Goal: Understand process/instructions: Learn how to perform a task or action

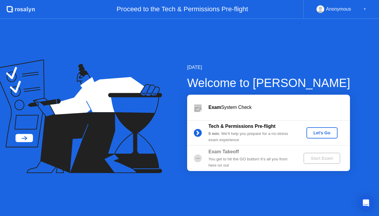
click at [320, 131] on div "Let's Go" at bounding box center [322, 133] width 26 height 5
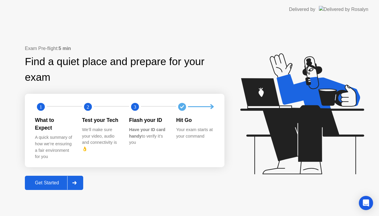
click at [55, 180] on div "Get Started" at bounding box center [47, 182] width 41 height 5
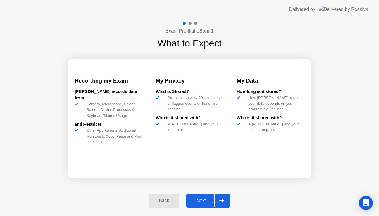
click at [199, 200] on div "Next" at bounding box center [201, 200] width 26 height 5
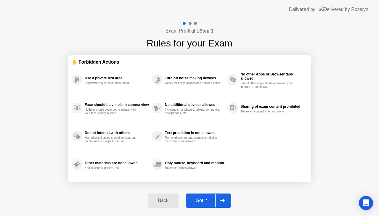
click at [206, 200] on div "Got it" at bounding box center [202, 200] width 28 height 5
select select "**********"
select select "*******"
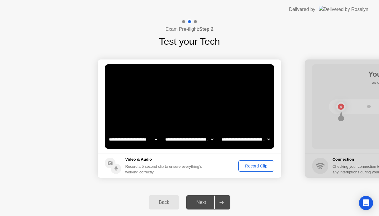
click at [261, 166] on div "Record Clip" at bounding box center [257, 166] width 32 height 5
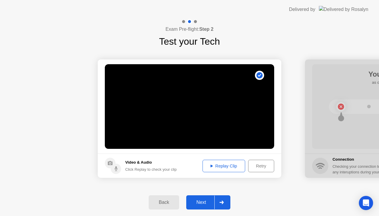
click at [228, 166] on div "Replay Clip" at bounding box center [224, 166] width 39 height 5
click at [263, 167] on div "Retry" at bounding box center [261, 166] width 22 height 5
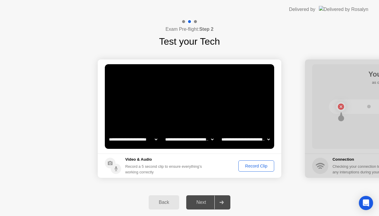
click at [260, 167] on div "Record Clip" at bounding box center [257, 166] width 32 height 5
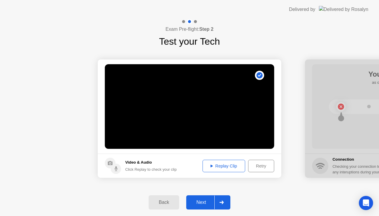
click at [227, 164] on div "Replay Clip" at bounding box center [224, 166] width 39 height 5
click at [252, 164] on div "Retry" at bounding box center [261, 166] width 22 height 5
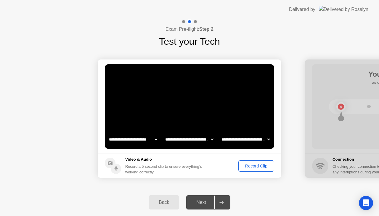
click at [252, 164] on div "Record Clip" at bounding box center [257, 166] width 32 height 5
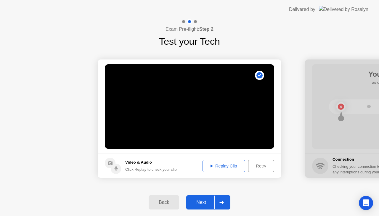
click at [233, 165] on div "Replay Clip" at bounding box center [224, 166] width 39 height 5
click at [208, 201] on div "Next" at bounding box center [201, 202] width 26 height 5
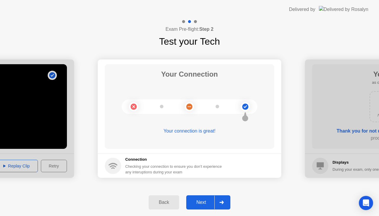
click at [208, 201] on div "Next" at bounding box center [201, 202] width 26 height 5
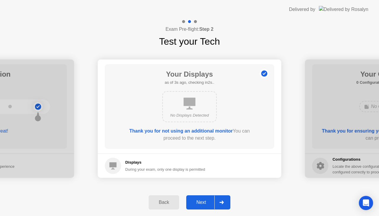
click at [208, 201] on div "Next" at bounding box center [201, 202] width 26 height 5
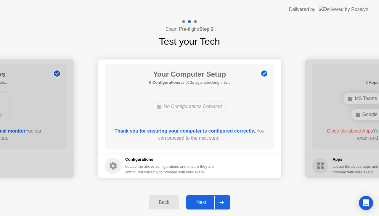
click at [208, 201] on div "Next" at bounding box center [201, 202] width 26 height 5
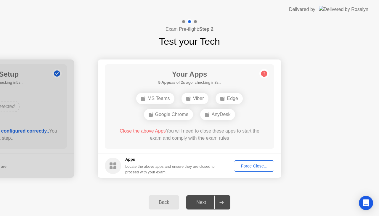
click at [251, 166] on div "Force Close..." at bounding box center [254, 166] width 36 height 5
click at [250, 161] on button "Force Close..." at bounding box center [254, 166] width 40 height 11
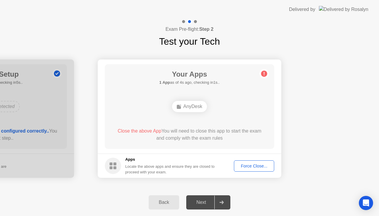
click at [252, 164] on div "Force Close..." at bounding box center [254, 166] width 36 height 5
click at [260, 171] on button "Force Close..." at bounding box center [254, 166] width 40 height 11
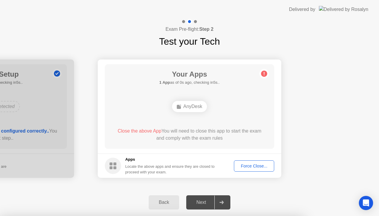
click at [254, 165] on div "Force Close..." at bounding box center [254, 166] width 36 height 5
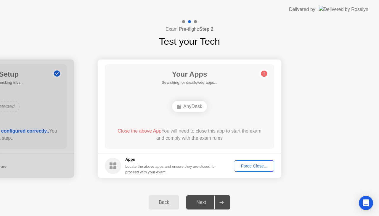
click at [245, 167] on div "Force Close..." at bounding box center [254, 166] width 36 height 5
click at [207, 201] on div "Next" at bounding box center [201, 202] width 26 height 5
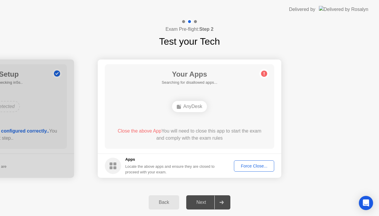
click at [222, 199] on div at bounding box center [222, 203] width 14 height 14
click at [257, 165] on div "Force Close..." at bounding box center [254, 166] width 36 height 5
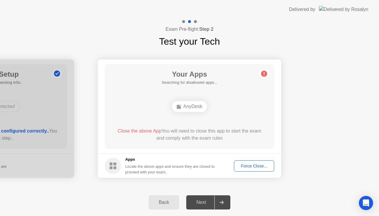
click at [225, 202] on div at bounding box center [222, 203] width 14 height 14
click at [203, 201] on div "Next" at bounding box center [201, 202] width 26 height 5
click at [144, 130] on span "Close the above App" at bounding box center [140, 131] width 44 height 5
click at [262, 164] on div "Force Close..." at bounding box center [254, 166] width 36 height 5
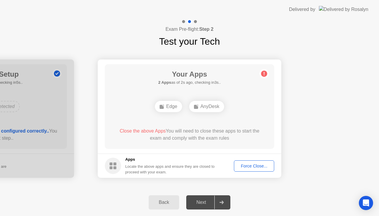
click at [248, 165] on div "Force Close..." at bounding box center [254, 166] width 36 height 5
click at [303, 216] on div at bounding box center [189, 216] width 379 height 0
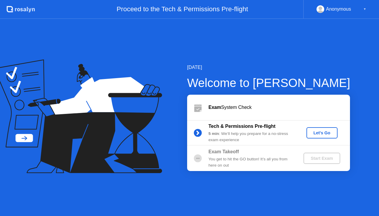
click at [312, 133] on div "Let's Go" at bounding box center [322, 133] width 26 height 5
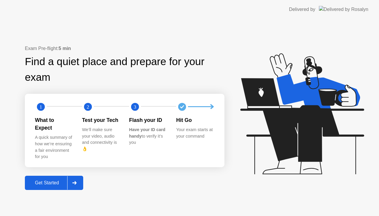
click at [56, 180] on div "Get Started" at bounding box center [47, 182] width 41 height 5
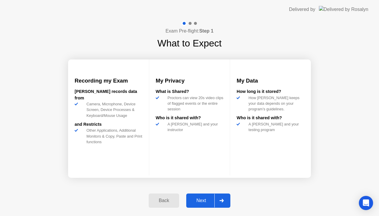
click at [194, 200] on div "Next" at bounding box center [201, 200] width 26 height 5
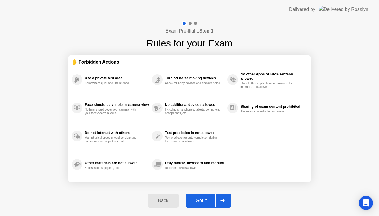
click at [201, 199] on div "Got it" at bounding box center [202, 200] width 28 height 5
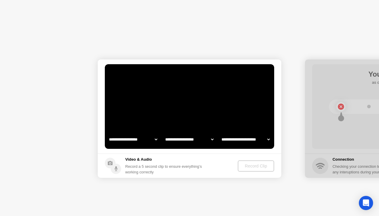
select select "**********"
select select "*******"
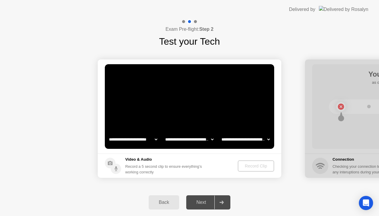
click at [200, 204] on div "Next" at bounding box center [201, 202] width 26 height 5
click at [247, 164] on div "Record Clip" at bounding box center [257, 166] width 32 height 5
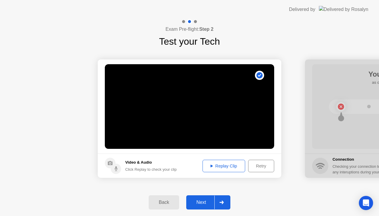
click at [218, 162] on button "Replay Clip" at bounding box center [224, 166] width 43 height 12
click at [199, 200] on div "Next" at bounding box center [201, 202] width 26 height 5
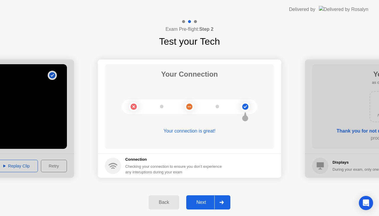
click at [203, 203] on div "Next" at bounding box center [201, 202] width 26 height 5
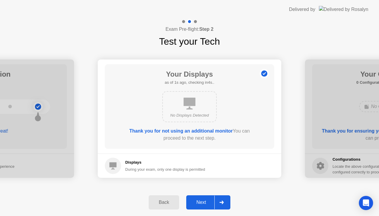
click at [202, 202] on div "Next" at bounding box center [201, 202] width 26 height 5
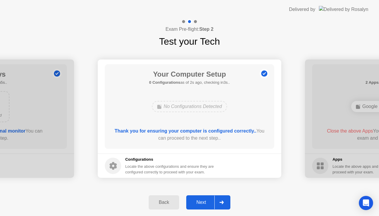
click at [202, 202] on div "Next" at bounding box center [201, 202] width 26 height 5
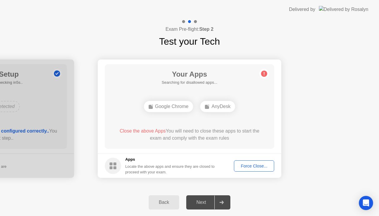
click at [252, 165] on div "Force Close..." at bounding box center [254, 166] width 36 height 5
click at [246, 163] on body "**********" at bounding box center [189, 108] width 379 height 216
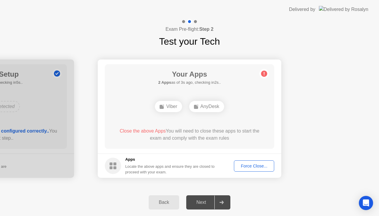
click at [162, 203] on div "Back" at bounding box center [164, 202] width 27 height 5
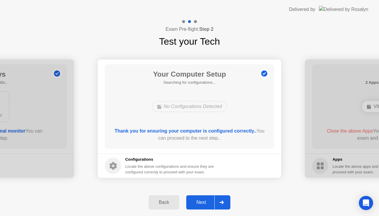
click at [161, 203] on div "Back" at bounding box center [164, 202] width 27 height 5
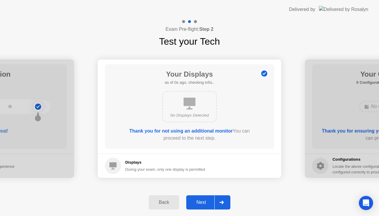
click at [161, 203] on div "Back" at bounding box center [164, 202] width 27 height 5
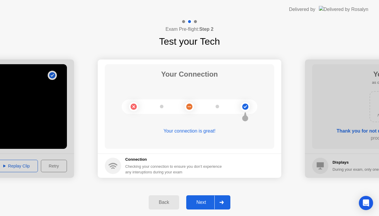
click at [161, 203] on div "Back" at bounding box center [164, 202] width 27 height 5
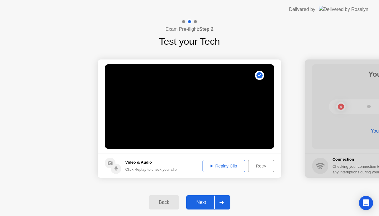
click at [155, 205] on div "Back" at bounding box center [164, 202] width 27 height 5
